Goal: Task Accomplishment & Management: Use online tool/utility

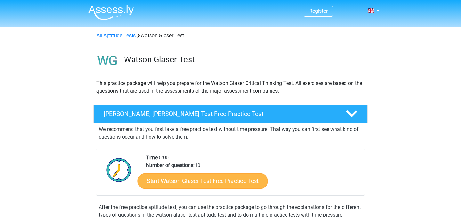
click at [215, 175] on link "Start Watson Glaser Test Free Practice Test" at bounding box center [203, 181] width 130 height 15
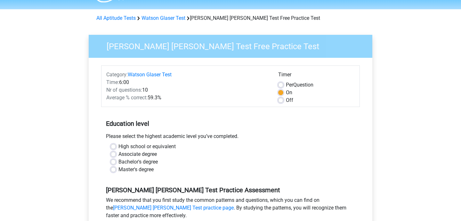
scroll to position [20, 0]
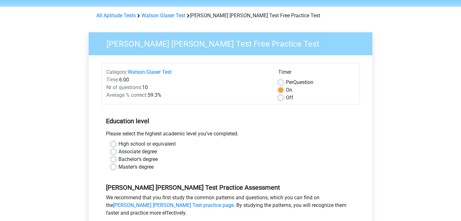
click at [151, 158] on label "Bachelor's degree" at bounding box center [137, 160] width 39 height 8
click at [116, 158] on input "Bachelor's degree" at bounding box center [113, 159] width 5 height 6
radio input "true"
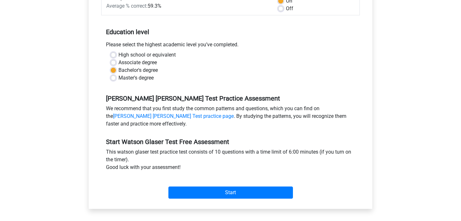
scroll to position [111, 0]
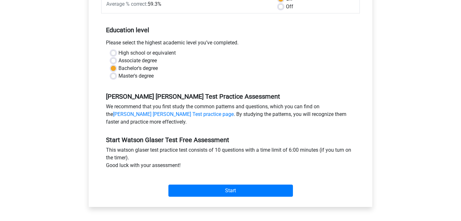
click at [240, 198] on div "Start" at bounding box center [230, 186] width 258 height 28
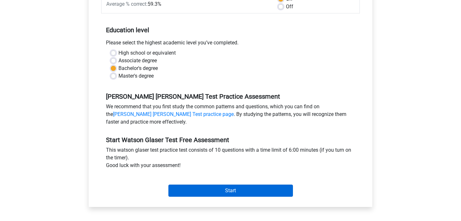
click at [230, 193] on input "Start" at bounding box center [230, 191] width 124 height 12
